Goal: Transaction & Acquisition: Purchase product/service

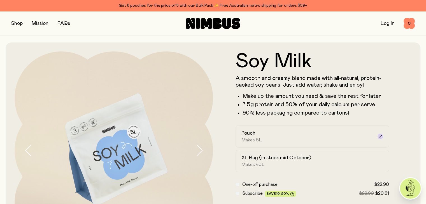
click at [208, 24] on icon at bounding box center [206, 23] width 11 height 11
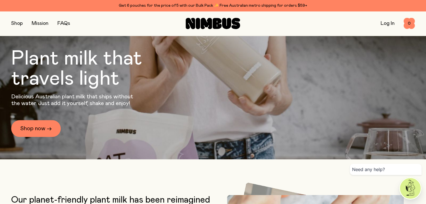
scroll to position [84, 0]
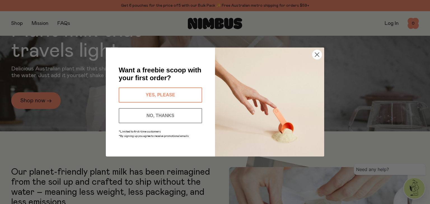
click at [176, 93] on button "YES, PLEASE" at bounding box center [160, 95] width 83 height 15
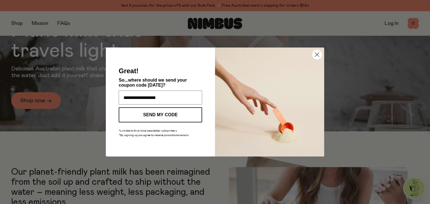
type input "**********"
click at [172, 114] on button "SEND MY CODE" at bounding box center [160, 114] width 83 height 15
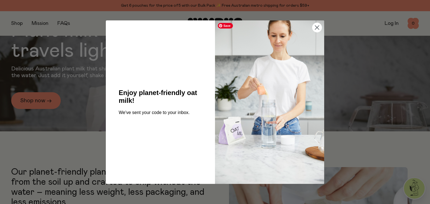
click at [311, 27] on img "POPUP Form" at bounding box center [269, 102] width 109 height 164
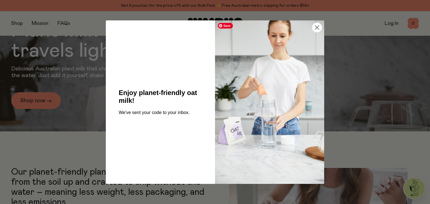
click at [318, 28] on circle "Close dialog" at bounding box center [316, 27] width 9 height 9
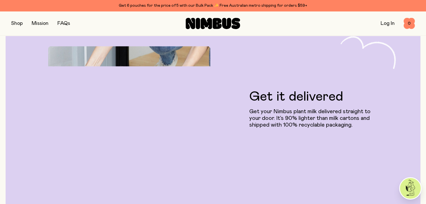
scroll to position [952, 0]
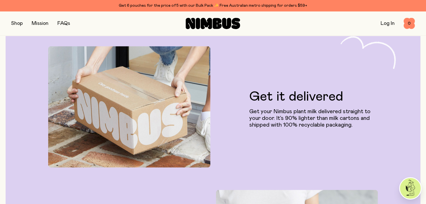
click at [335, 128] on p "Get your Nimbus plant milk delivered straight to your door. It’s 90% lighter th…" at bounding box center [313, 118] width 128 height 20
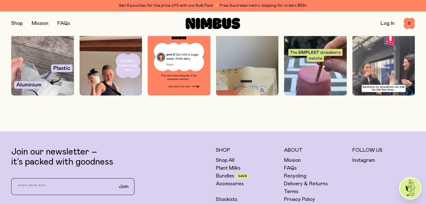
scroll to position [1539, 0]
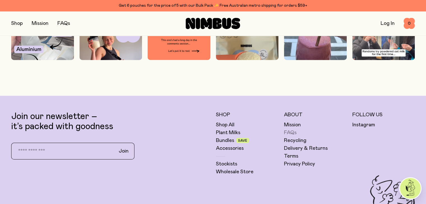
click at [292, 136] on link "FAQs" at bounding box center [290, 133] width 13 height 7
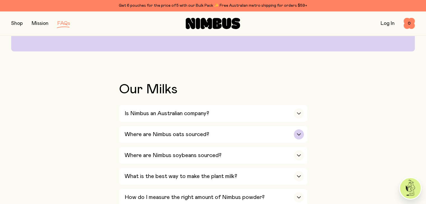
scroll to position [112, 0]
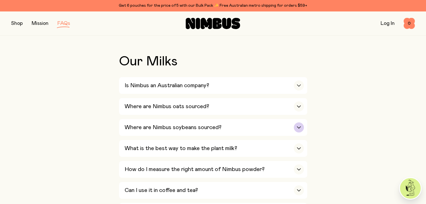
click at [229, 128] on div "Where are Nimbus soybeans sourced?" at bounding box center [214, 127] width 179 height 17
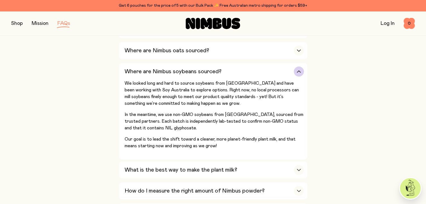
scroll to position [196, 0]
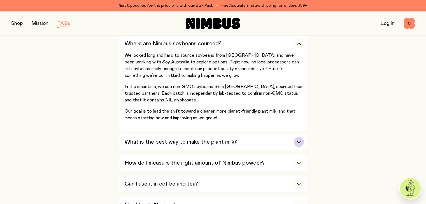
click at [217, 145] on h3 "What is the best way to make the plant milk?" at bounding box center [181, 142] width 113 height 7
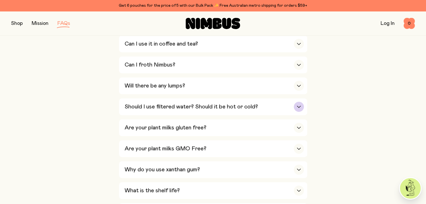
scroll to position [364, 0]
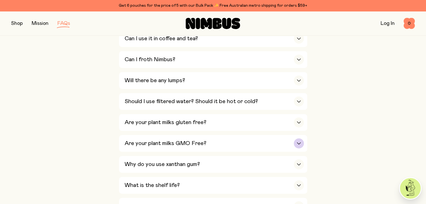
click at [212, 142] on div "Are your plant milks GMO Free?" at bounding box center [214, 143] width 179 height 17
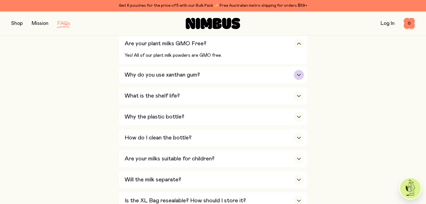
click at [160, 72] on h3 "Why do you use xanthan gum?" at bounding box center [162, 75] width 75 height 7
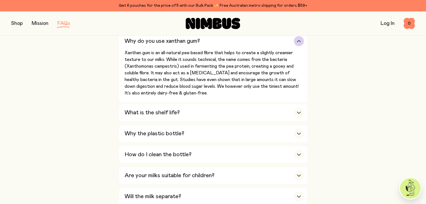
scroll to position [392, 0]
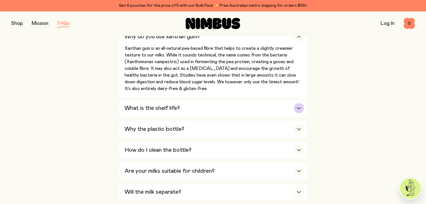
click at [298, 107] on icon "button" at bounding box center [298, 108] width 3 height 2
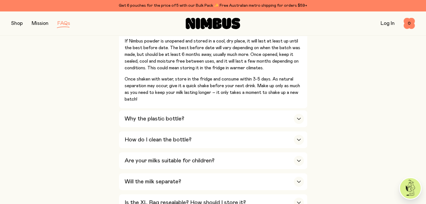
scroll to position [448, 0]
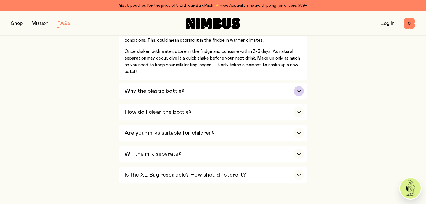
click at [155, 91] on h3 "Why the plastic bottle?" at bounding box center [155, 91] width 60 height 7
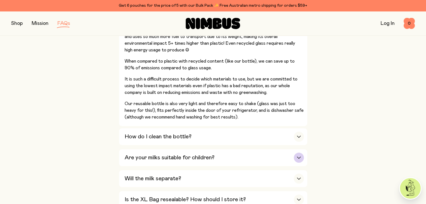
scroll to position [504, 0]
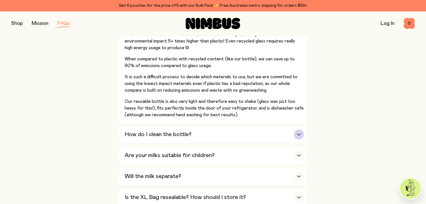
click at [216, 135] on div "How do I clean the bottle?" at bounding box center [214, 134] width 179 height 17
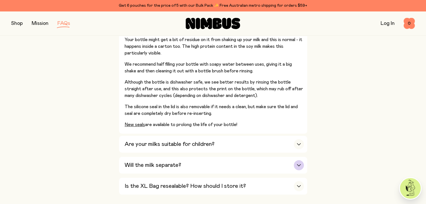
scroll to position [476, 0]
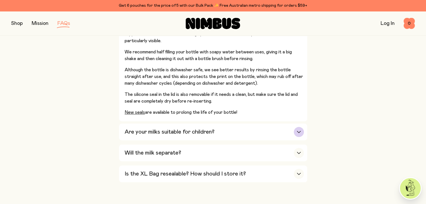
click at [214, 129] on h3 "Are your milks suitable for children?" at bounding box center [170, 132] width 90 height 7
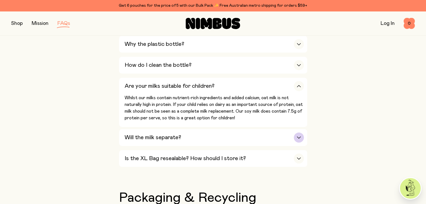
scroll to position [420, 0]
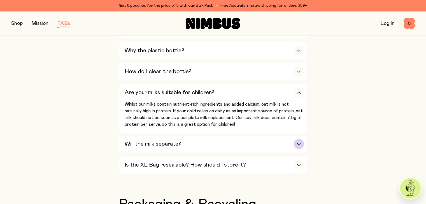
click at [270, 140] on div "Will the milk separate?" at bounding box center [214, 144] width 179 height 17
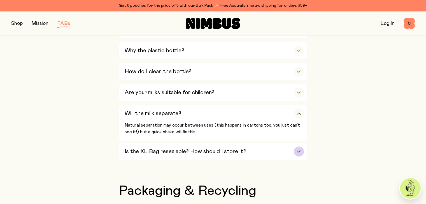
click at [246, 148] on div "Is the XL Bag resealable? How should I store it?" at bounding box center [214, 151] width 179 height 17
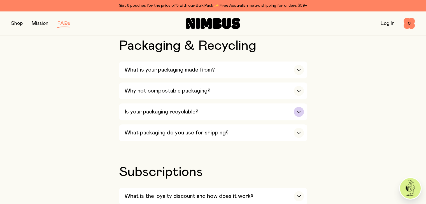
scroll to position [588, 0]
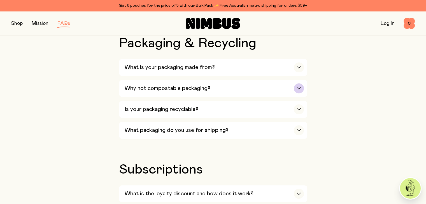
click at [205, 87] on h3 "Why not compostable packaging?" at bounding box center [168, 88] width 86 height 7
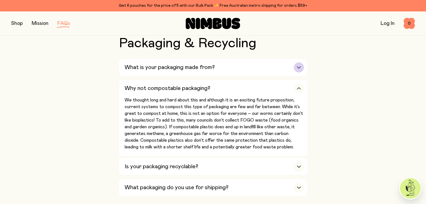
click at [187, 65] on h3 "What is your packaging made from?" at bounding box center [170, 67] width 90 height 7
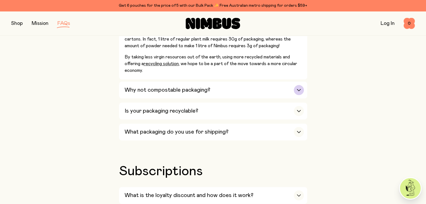
scroll to position [700, 0]
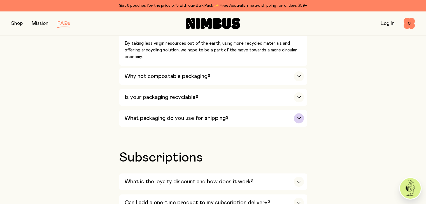
click at [215, 115] on h3 "What packaging do you use for shipping?" at bounding box center [177, 118] width 104 height 7
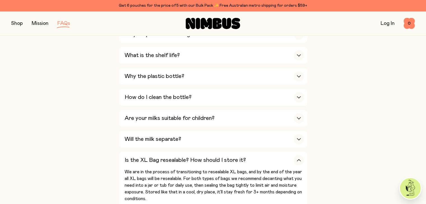
scroll to position [364, 0]
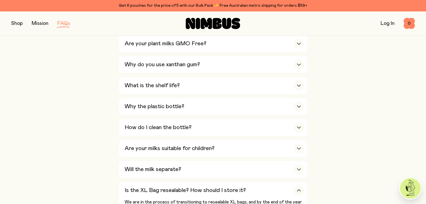
click at [39, 24] on link "Mission" at bounding box center [40, 23] width 17 height 5
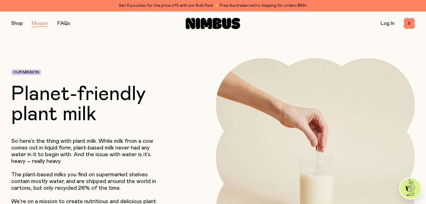
click at [19, 25] on button "button" at bounding box center [16, 24] width 11 height 8
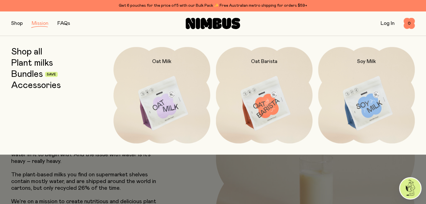
click at [16, 24] on button "button" at bounding box center [16, 24] width 11 height 8
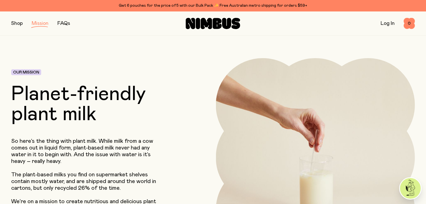
click at [221, 24] on icon at bounding box center [213, 23] width 54 height 11
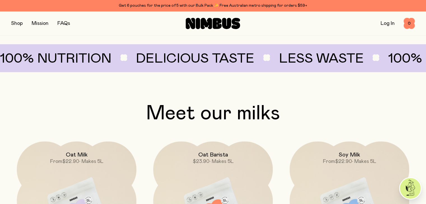
scroll to position [364, 0]
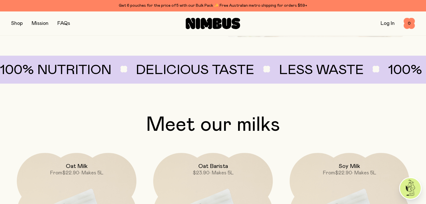
click at [20, 25] on button "button" at bounding box center [16, 24] width 11 height 8
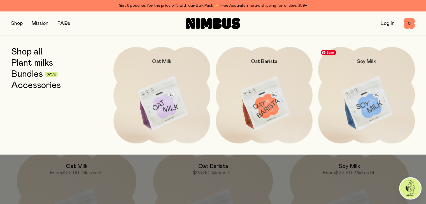
click at [368, 107] on img at bounding box center [366, 104] width 97 height 114
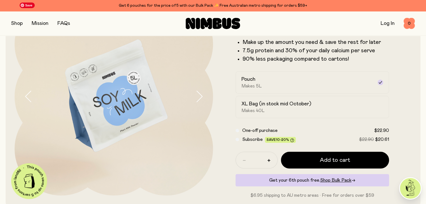
scroll to position [82, 0]
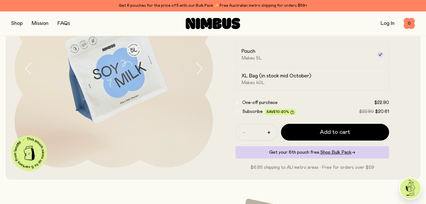
click at [200, 69] on icon "button" at bounding box center [199, 69] width 8 height 12
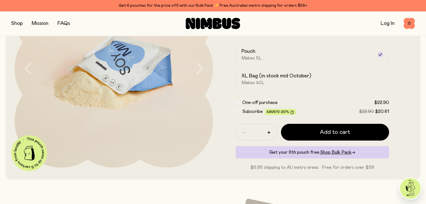
click at [200, 69] on icon "button" at bounding box center [199, 69] width 8 height 12
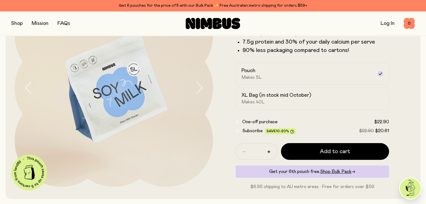
scroll to position [54, 0]
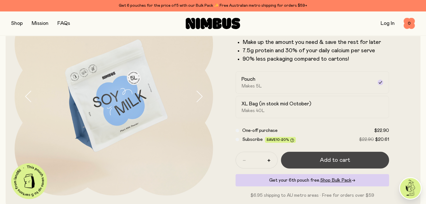
click at [322, 164] on span "Add to cart" at bounding box center [335, 160] width 30 height 8
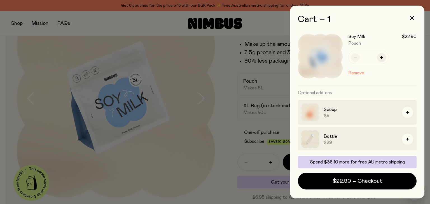
scroll to position [0, 0]
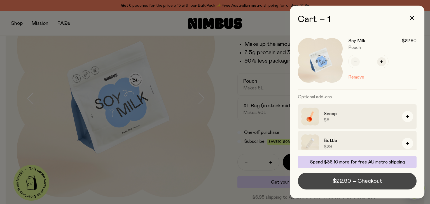
click at [377, 181] on span "$22.90 – Checkout" at bounding box center [357, 181] width 50 height 8
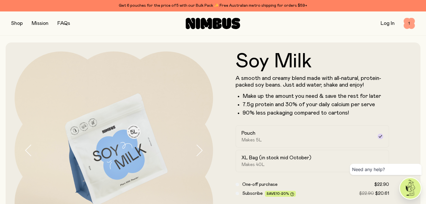
click at [409, 21] on span "1" at bounding box center [408, 23] width 11 height 11
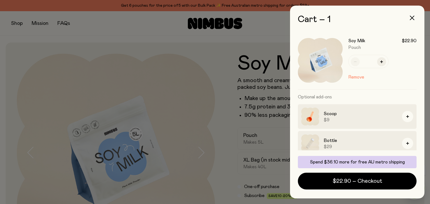
drag, startPoint x: 344, startPoint y: 121, endPoint x: 382, endPoint y: 117, distance: 37.7
click at [344, 121] on span "$9" at bounding box center [361, 120] width 74 height 6
click at [406, 116] on icon "button" at bounding box center [407, 116] width 3 height 3
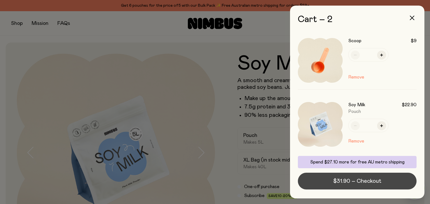
click at [374, 183] on span "$31.90 – Checkout" at bounding box center [357, 181] width 48 height 8
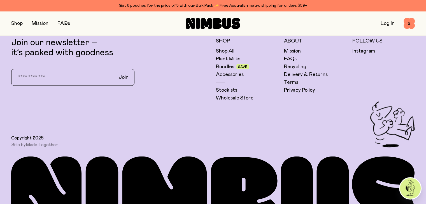
scroll to position [1455, 0]
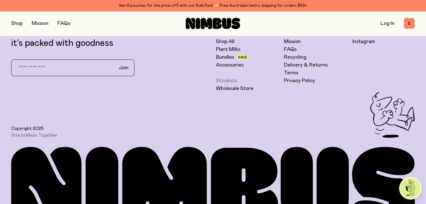
click at [227, 84] on link "Stockists" at bounding box center [226, 81] width 21 height 7
